Goal: Task Accomplishment & Management: Manage account settings

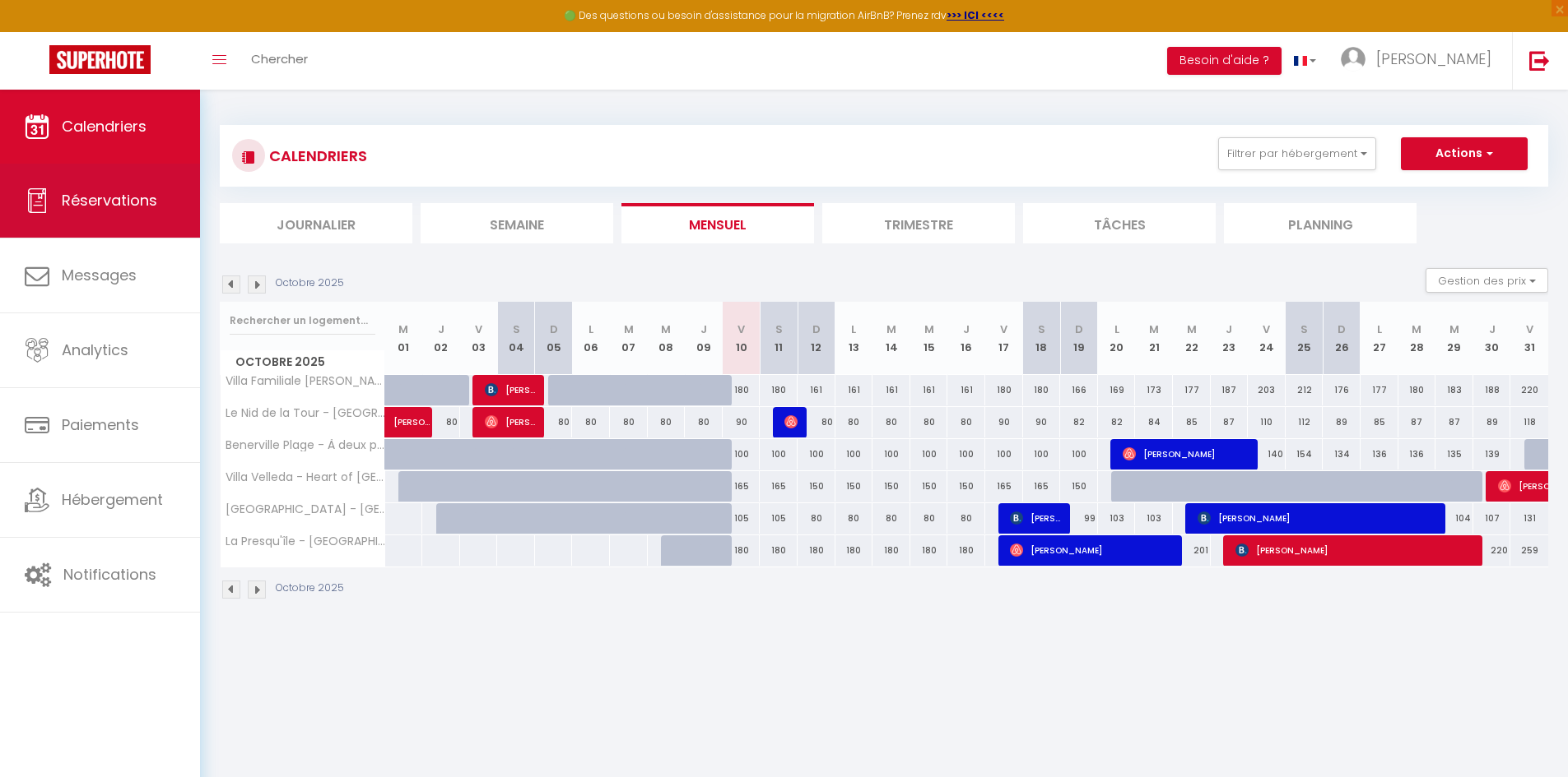
click at [139, 210] on link "Réservations" at bounding box center [100, 201] width 200 height 74
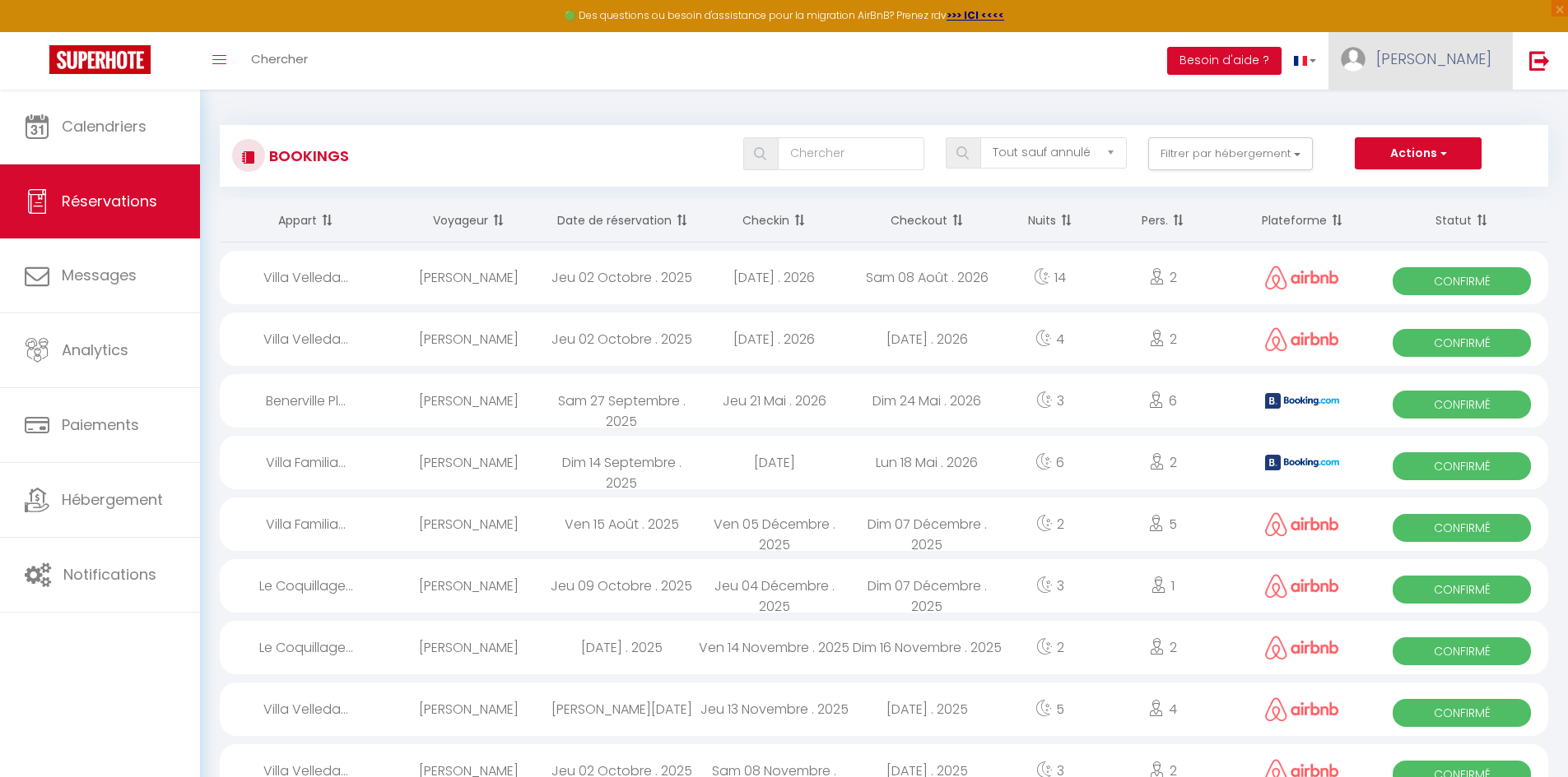
click at [1431, 62] on span "[PERSON_NAME]" at bounding box center [1433, 58] width 115 height 20
click at [1421, 139] on link "Équipe" at bounding box center [1445, 144] width 122 height 28
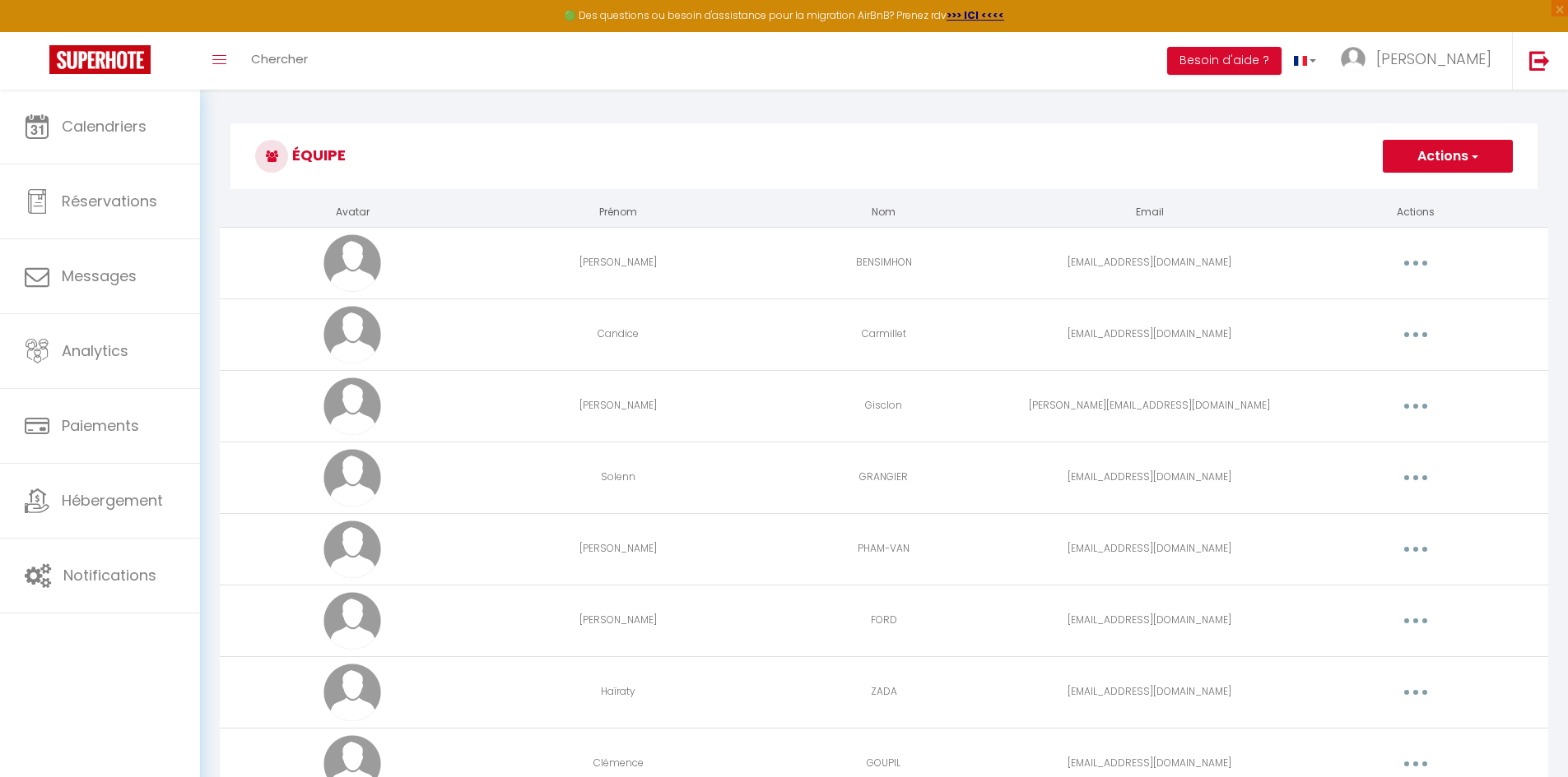
scroll to position [89, 0]
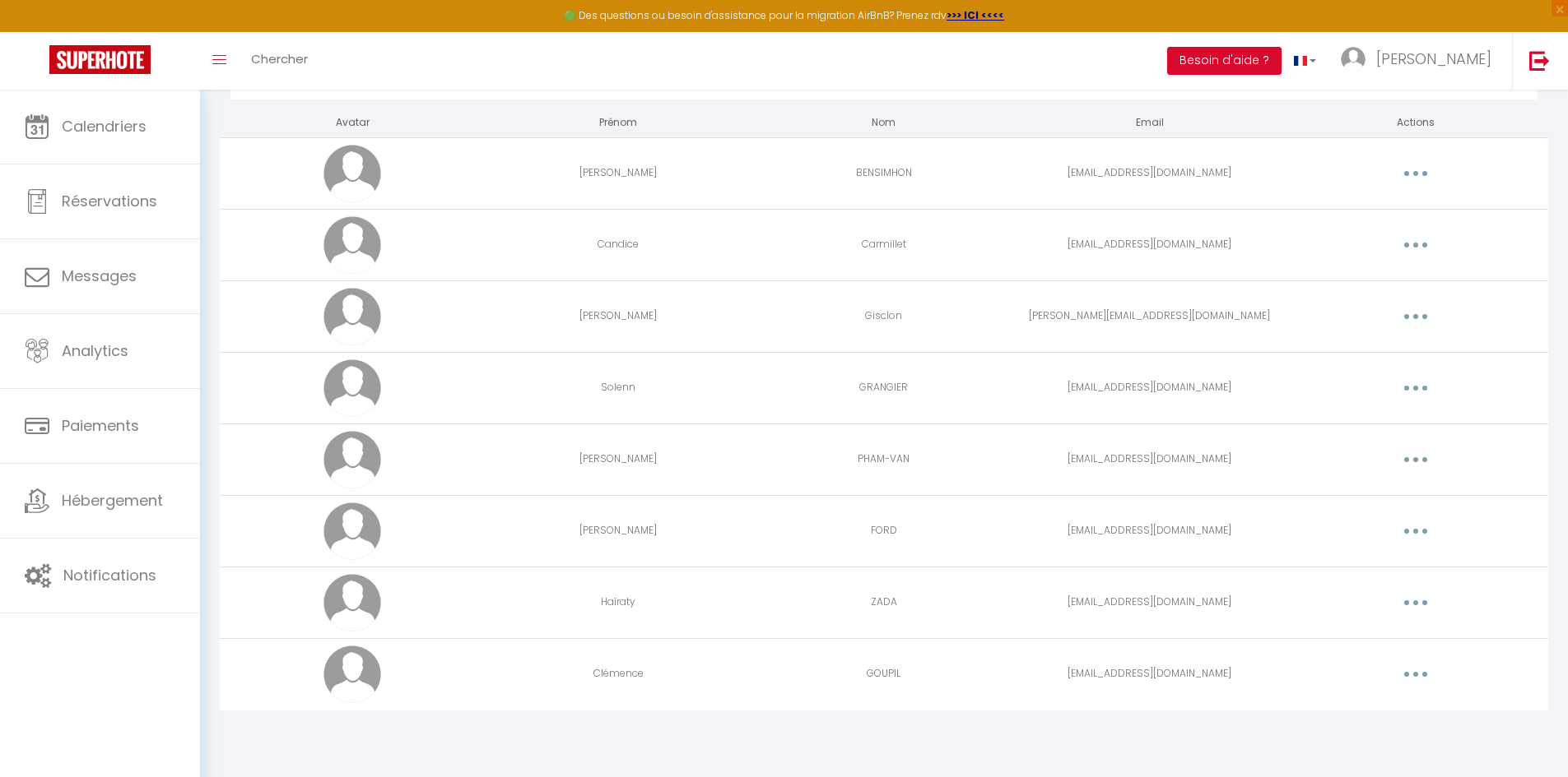
click at [1421, 671] on button "button" at bounding box center [1415, 674] width 47 height 26
click at [1349, 712] on link "Editer" at bounding box center [1372, 712] width 122 height 28
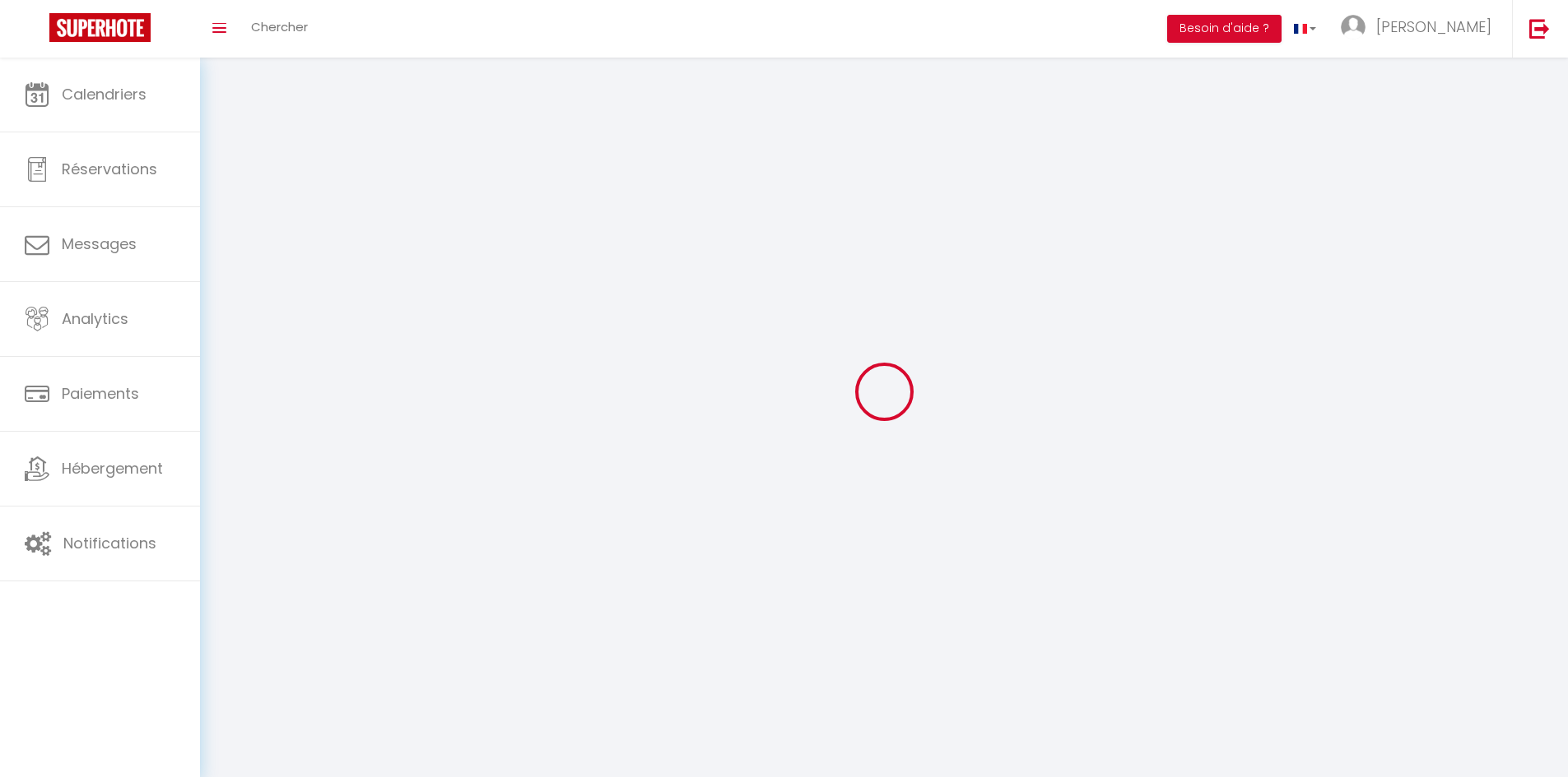
type input "Clémence"
type input "GOUPIL"
type input "[EMAIL_ADDRESS][DOMAIN_NAME]"
type textarea "[URL][DOMAIN_NAME]"
checkbox input "false"
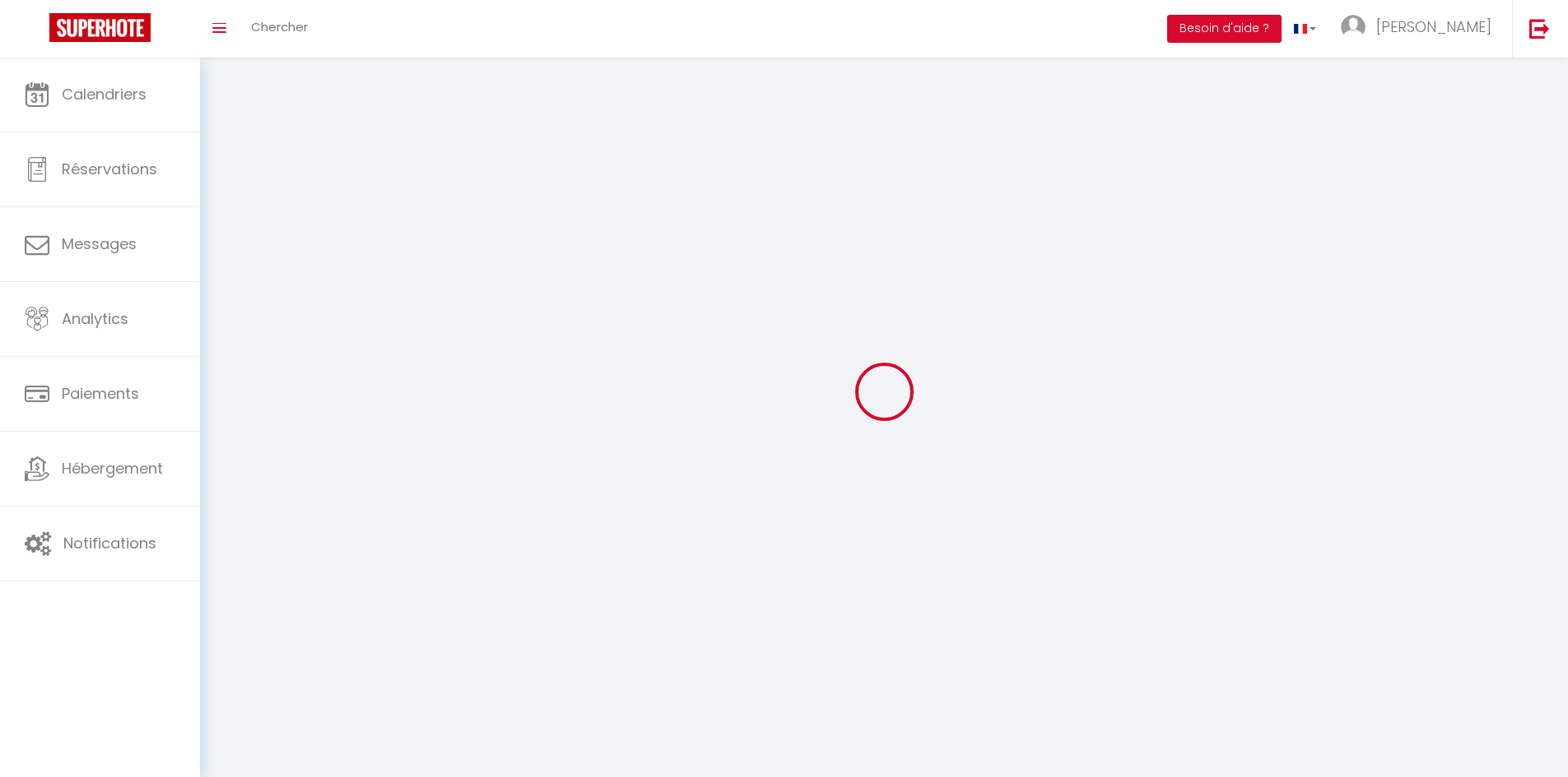
checkbox input "true"
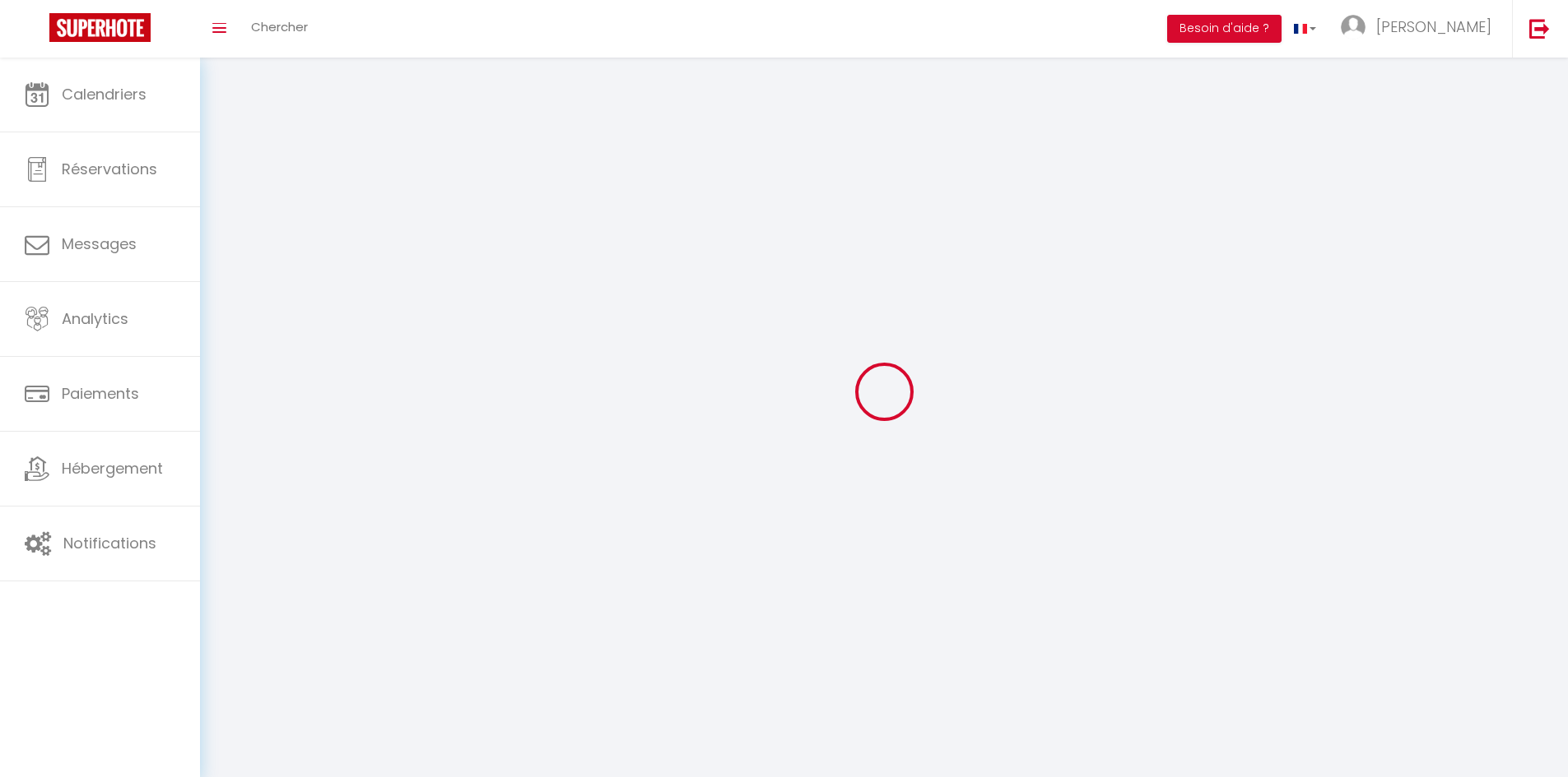
checkbox input "true"
checkbox input "false"
checkbox input "true"
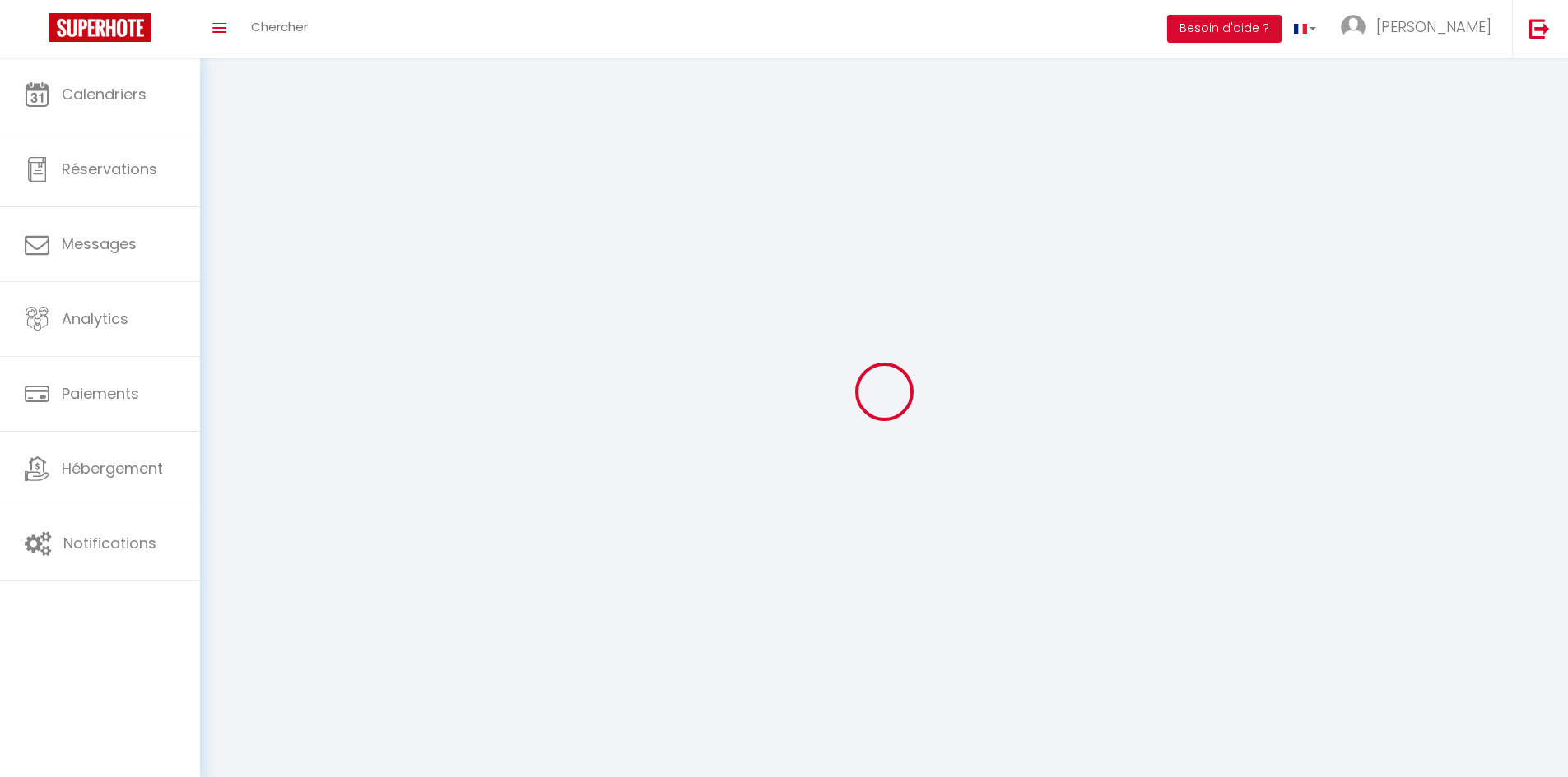
checkbox input "true"
checkbox input "false"
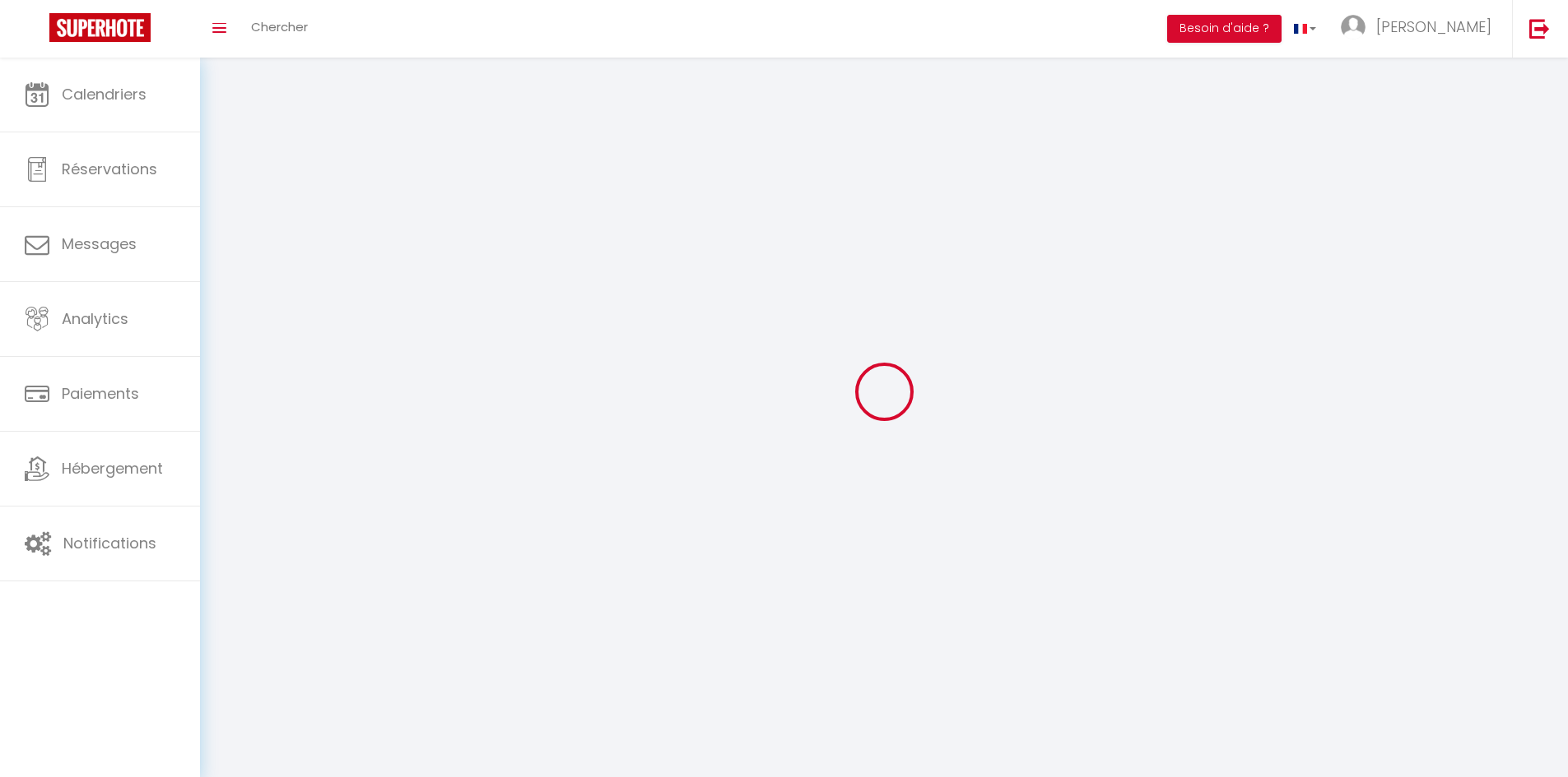
checkbox input "false"
select select
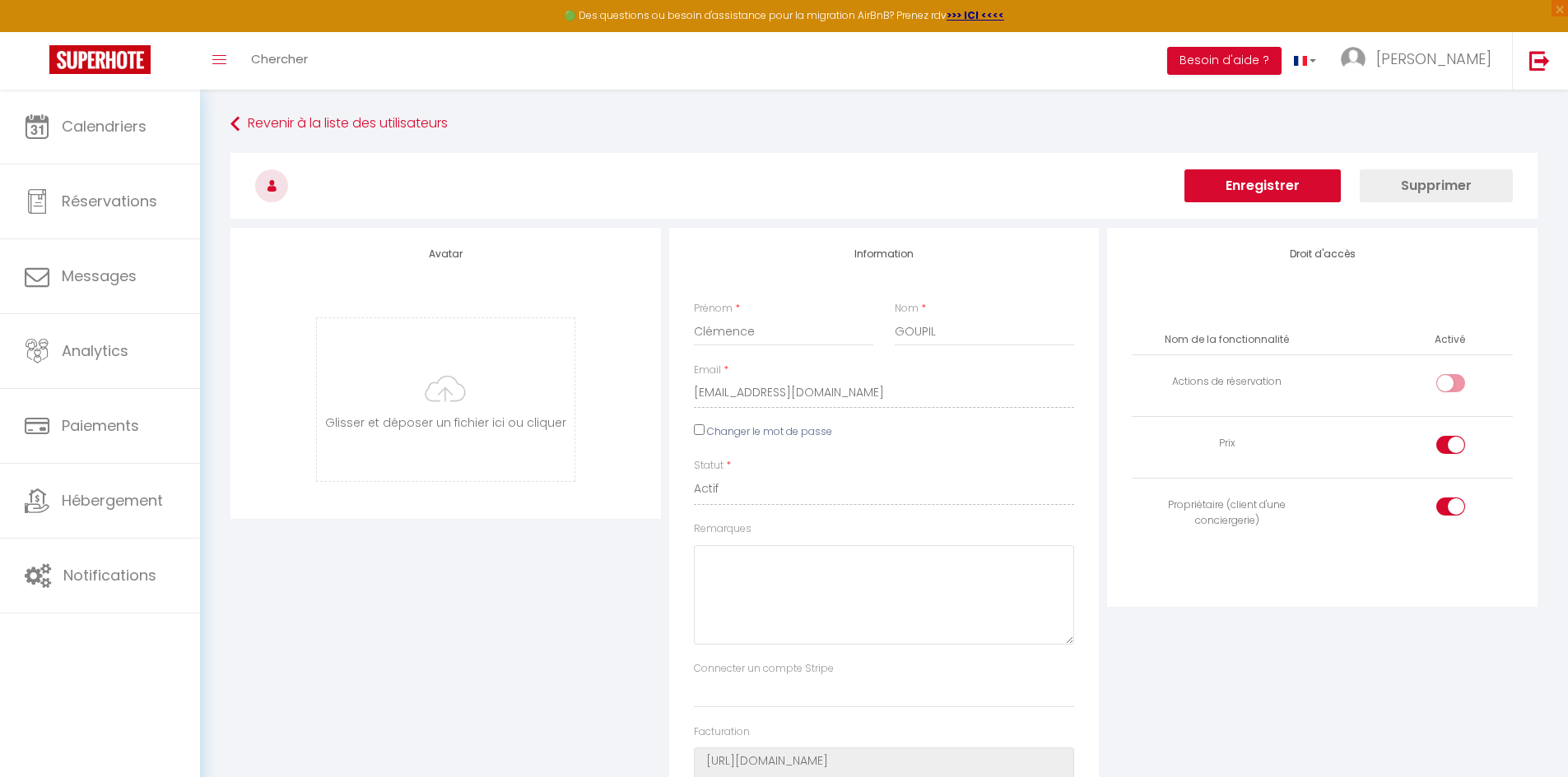
click at [1447, 382] on div at bounding box center [1450, 383] width 29 height 18
click at [1450, 382] on input "checkbox" at bounding box center [1464, 387] width 29 height 25
checkbox input "true"
click at [1263, 183] on button "Enregistrer" at bounding box center [1263, 186] width 156 height 33
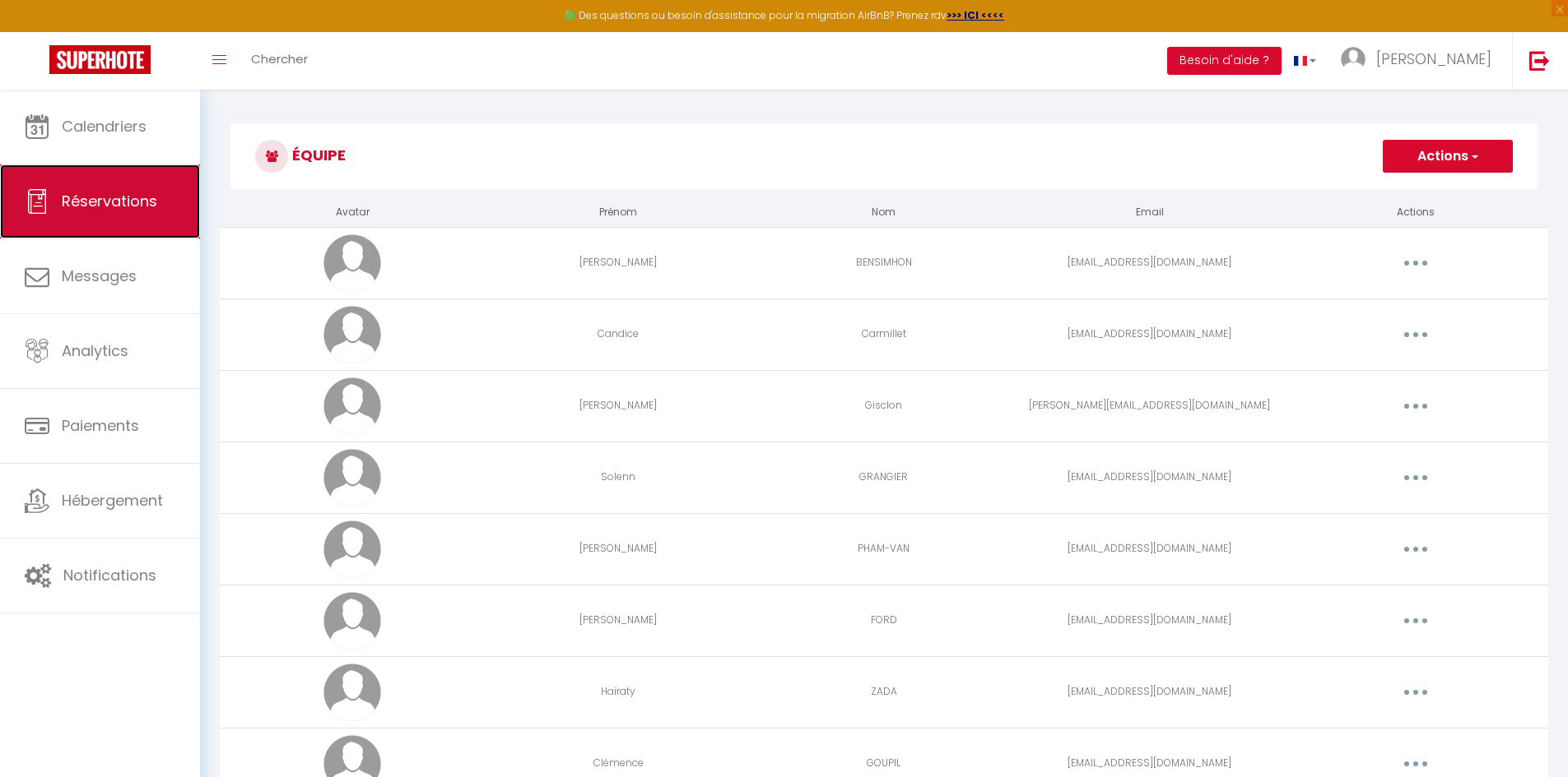
click at [134, 172] on link "Réservations" at bounding box center [100, 202] width 200 height 74
select select "not_cancelled"
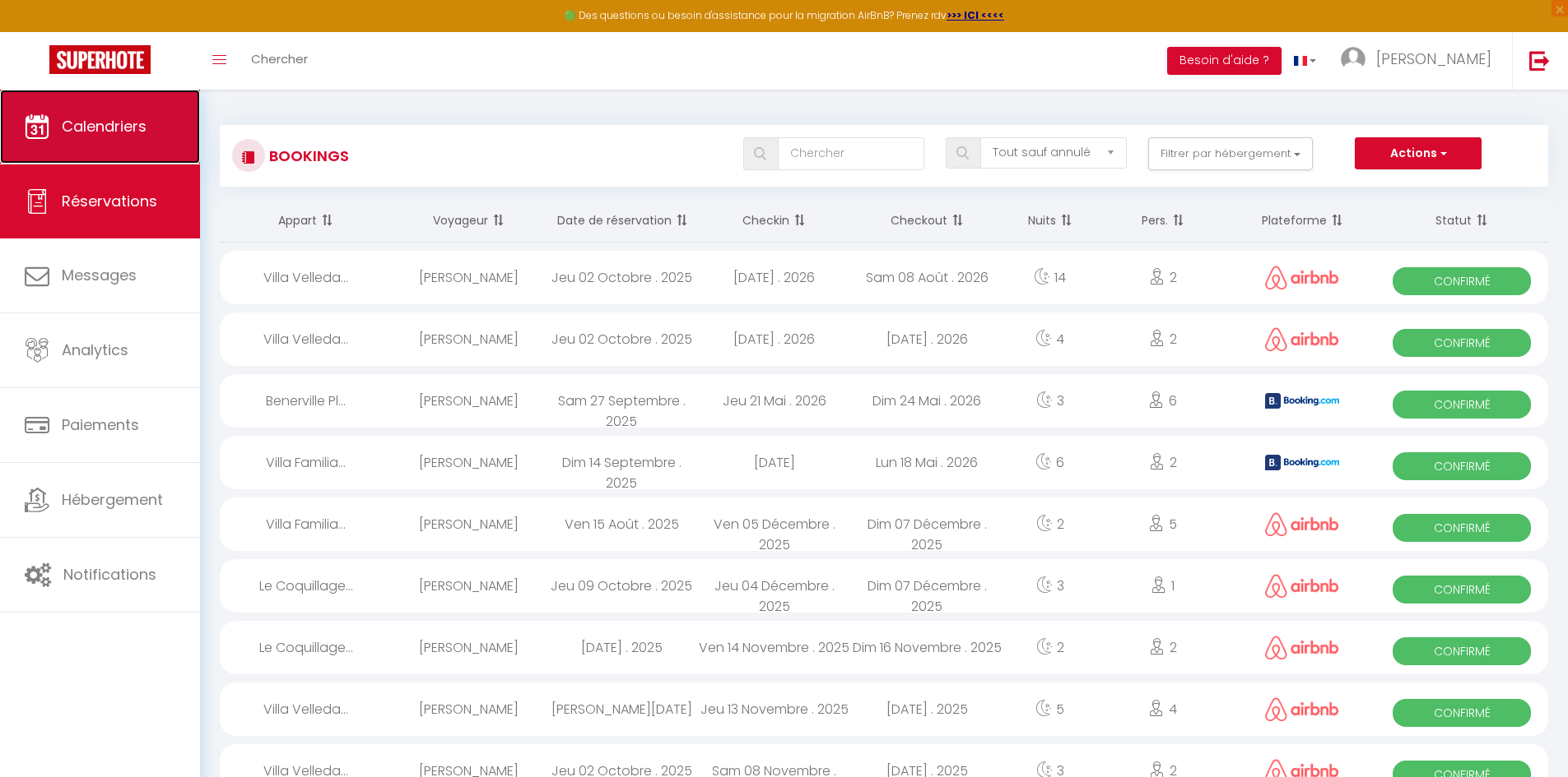
click at [104, 117] on span "Calendriers" at bounding box center [104, 125] width 85 height 20
